Goal: Transaction & Acquisition: Book appointment/travel/reservation

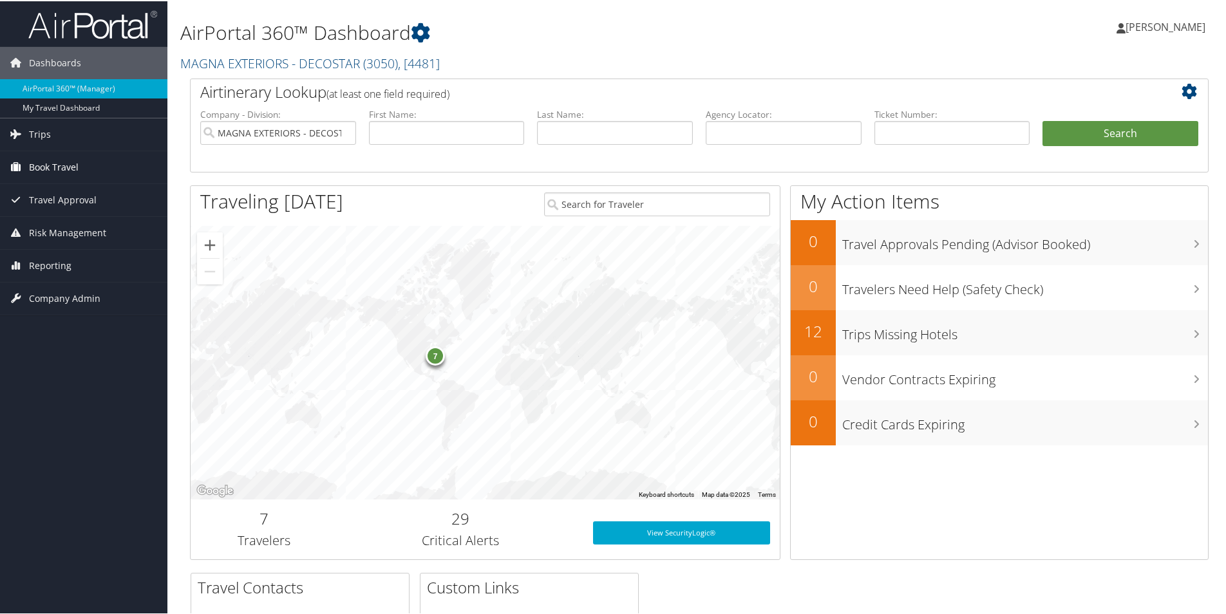
click at [76, 164] on span "Book Travel" at bounding box center [54, 166] width 50 height 32
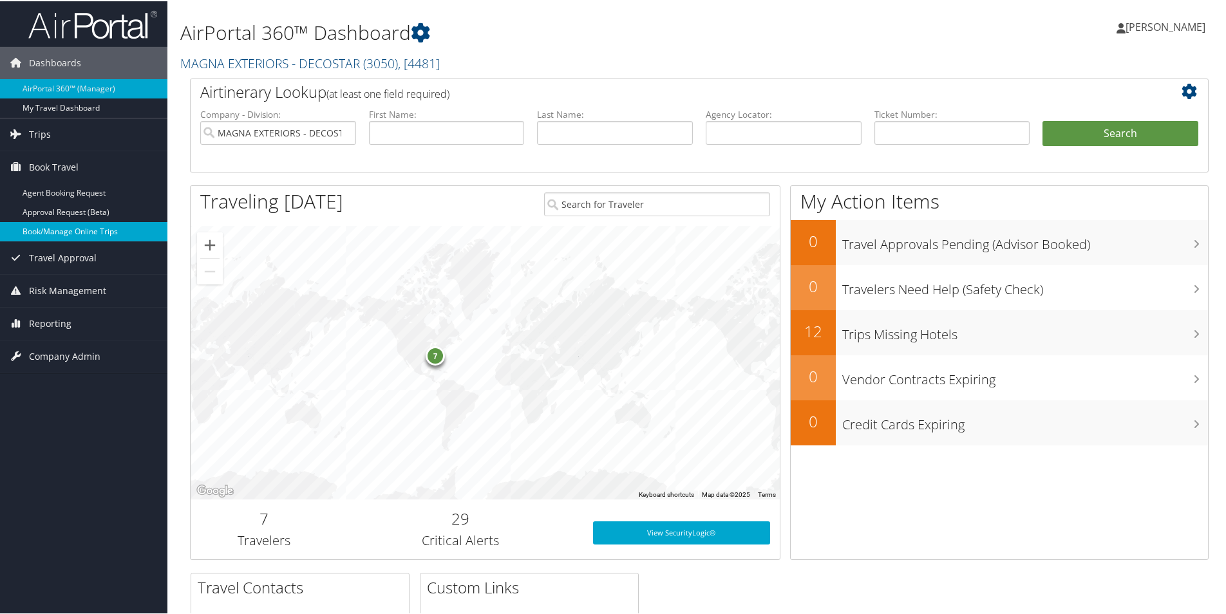
click at [74, 234] on link "Book/Manage Online Trips" at bounding box center [83, 230] width 167 height 19
